Goal: Navigation & Orientation: Find specific page/section

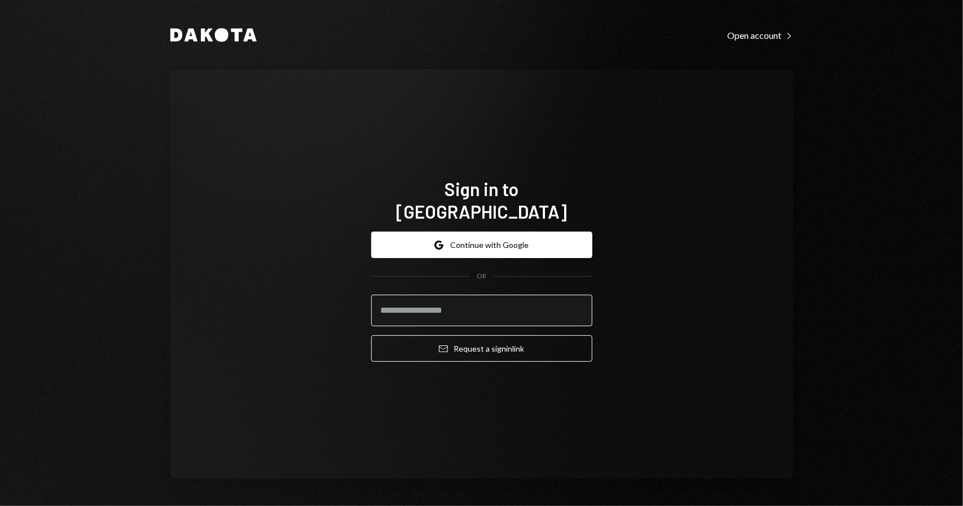
click at [468, 303] on input "email" at bounding box center [481, 311] width 221 height 32
type input "**********"
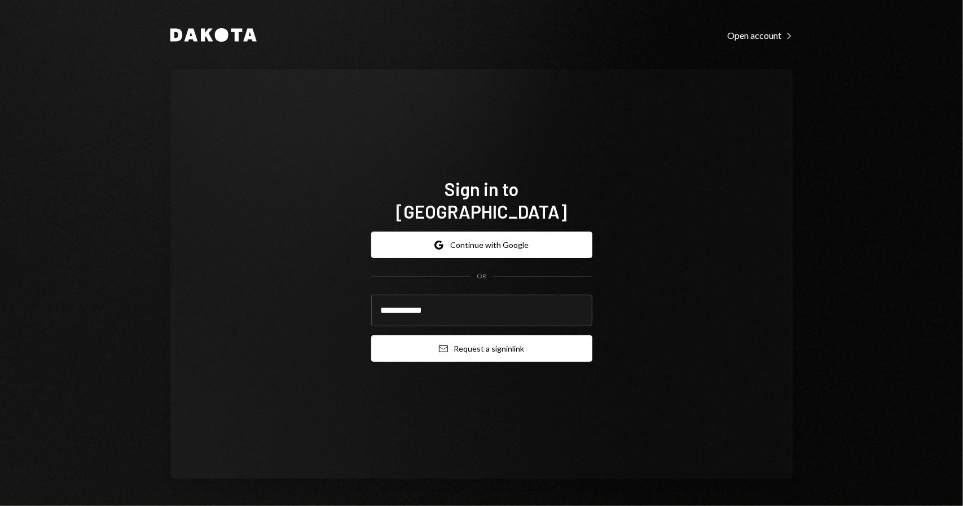
click at [478, 337] on button "Email Request a sign in link" at bounding box center [481, 349] width 221 height 27
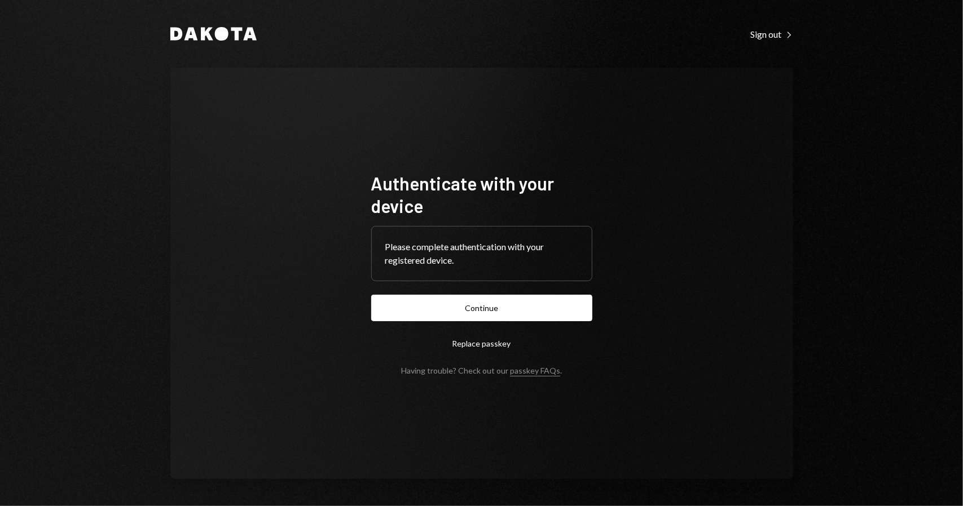
click at [464, 312] on button "Continue" at bounding box center [481, 308] width 221 height 27
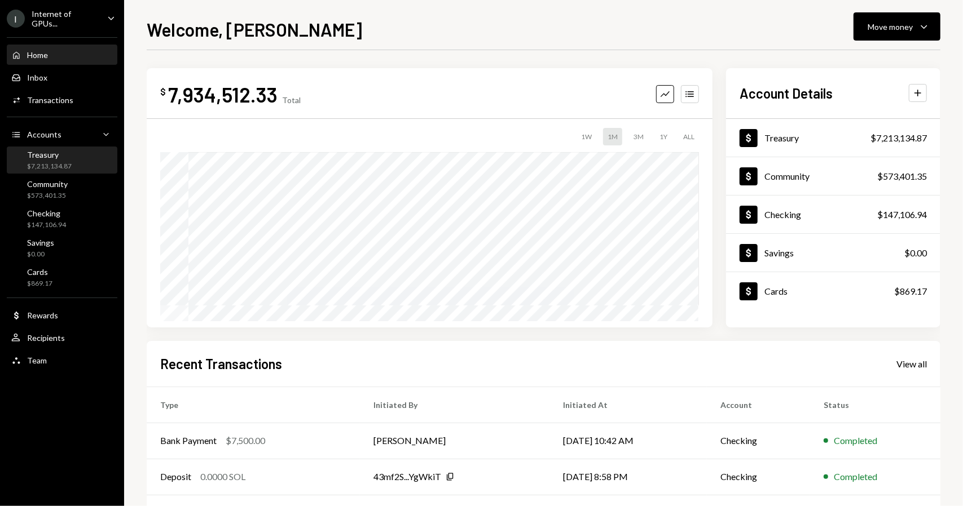
click at [69, 156] on div "Treasury" at bounding box center [49, 155] width 45 height 10
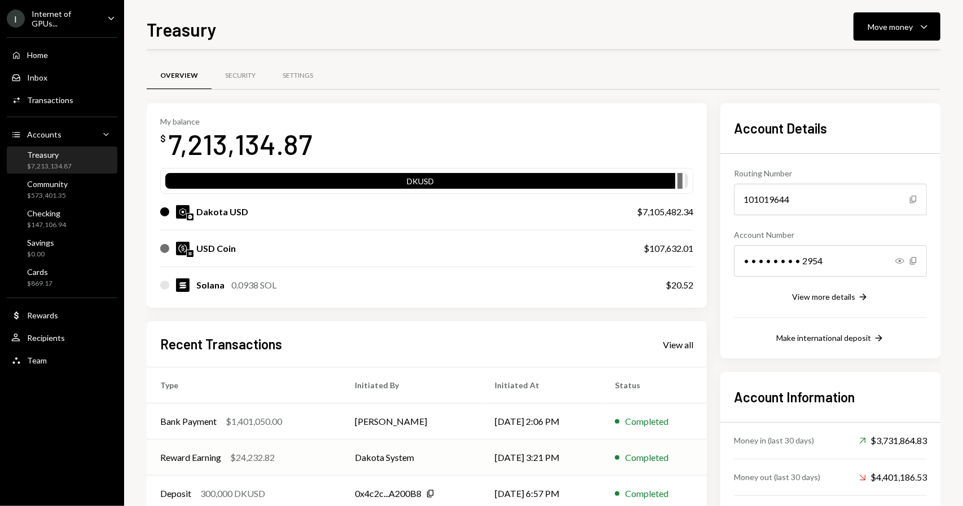
scroll to position [99, 0]
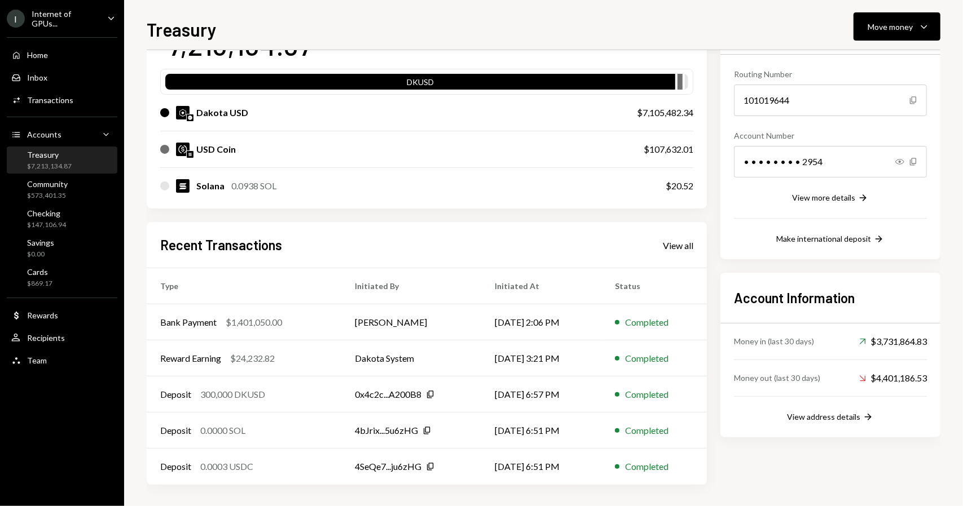
click at [826, 482] on div "Account Details Routing Number [FINANCIAL_ID] Copy Account Number • • • • • • •…" at bounding box center [830, 244] width 220 height 481
click at [571, 31] on div "Treasury Move money Caret Down" at bounding box center [544, 28] width 794 height 25
